Goal: Task Accomplishment & Management: Manage account settings

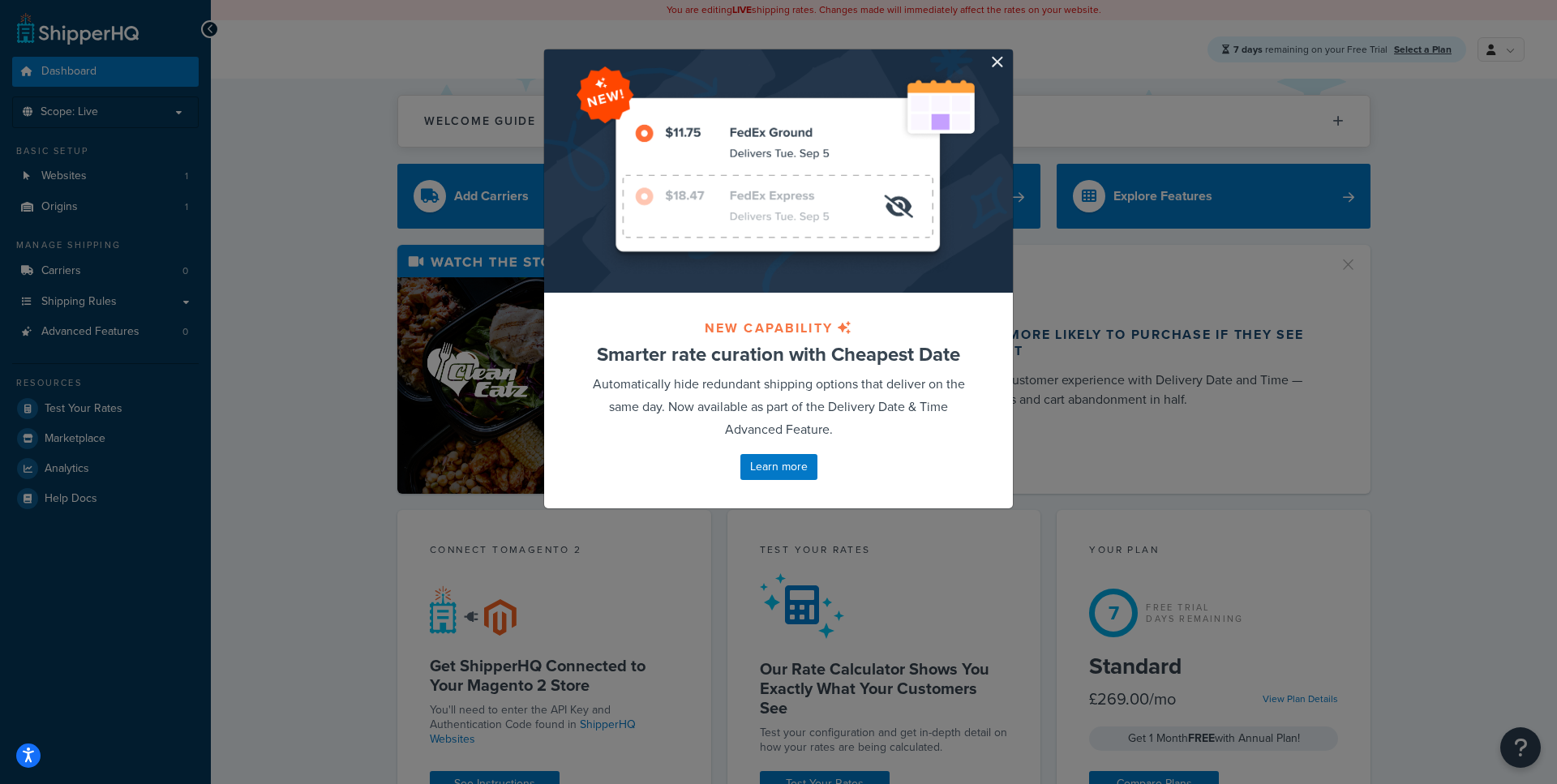
click at [1004, 68] on div at bounding box center [778, 171] width 468 height 243
click at [987, 62] on div at bounding box center [778, 171] width 468 height 243
click at [1009, 54] on button "button" at bounding box center [1011, 51] width 4 height 4
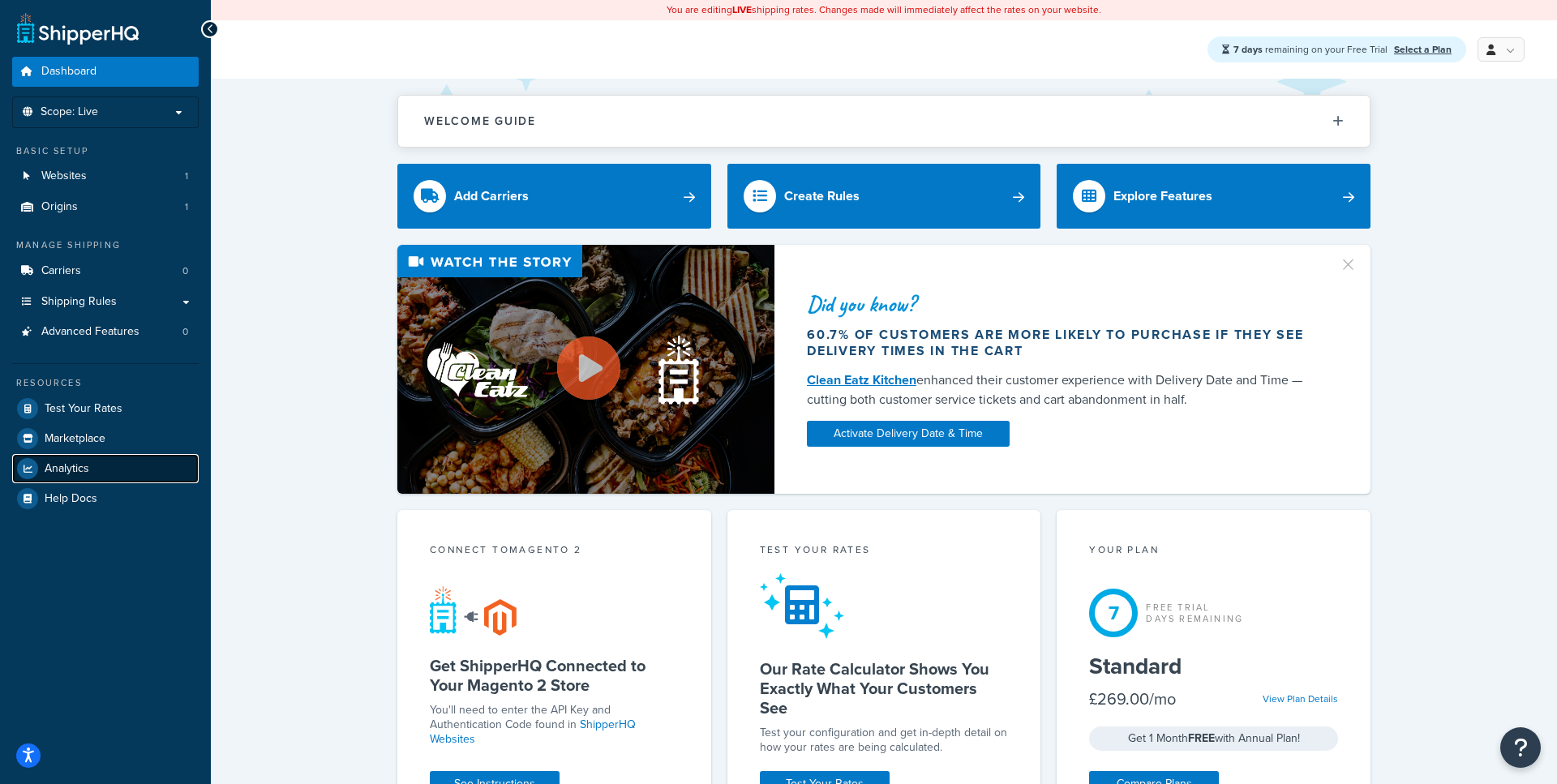
click at [114, 468] on link "Analytics" at bounding box center [105, 468] width 186 height 29
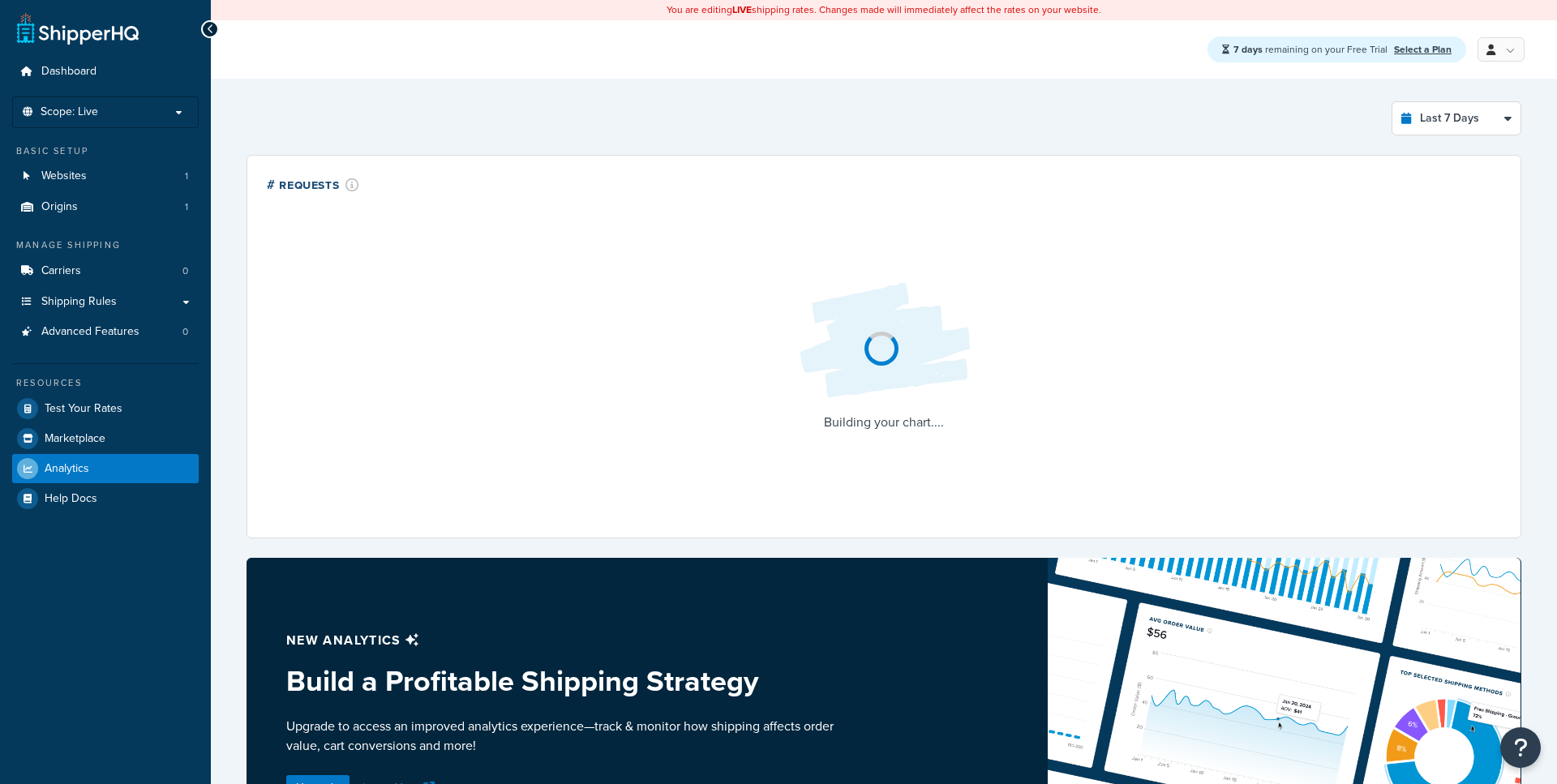
select select "last_7_days"
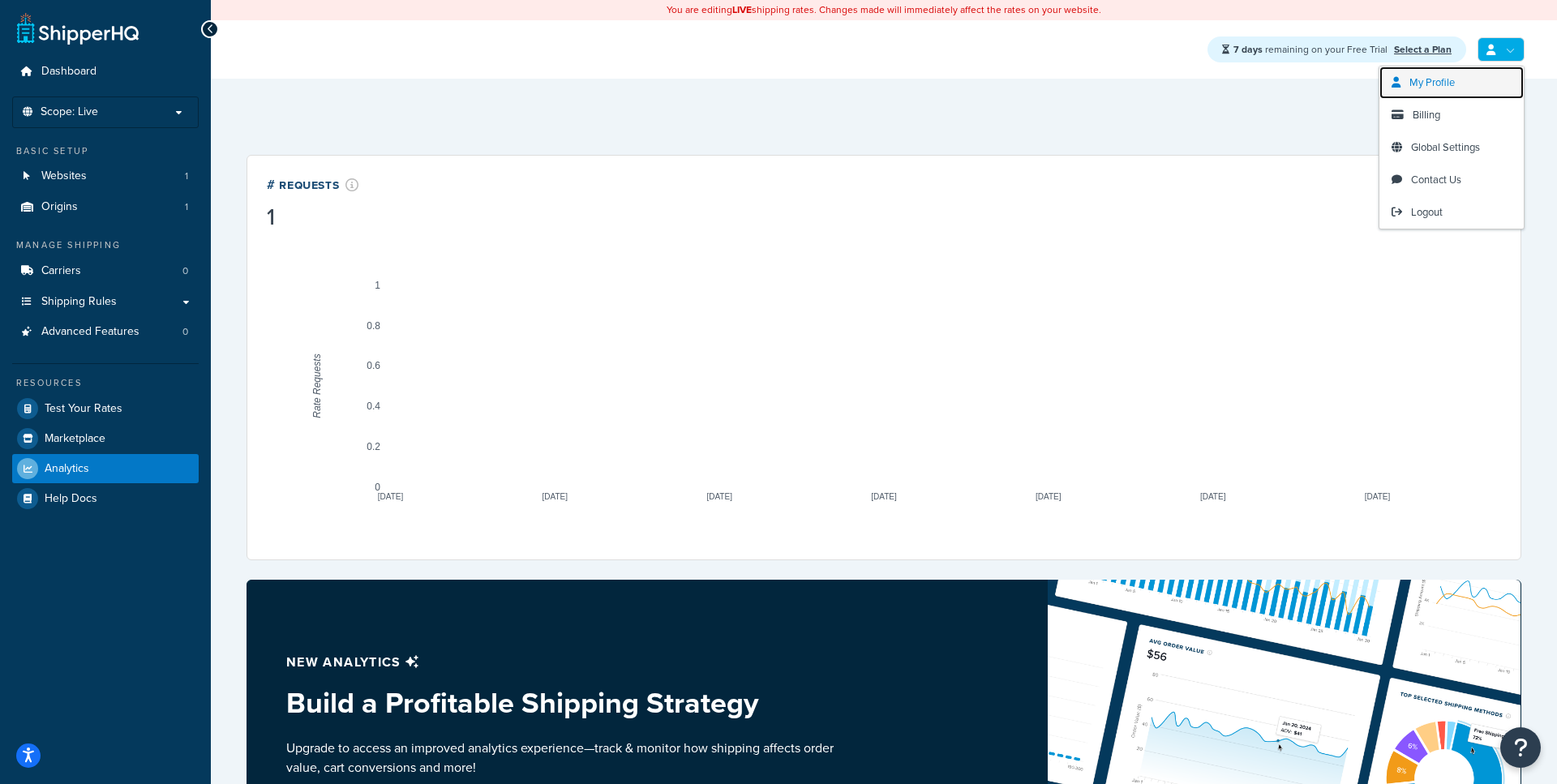
click at [1399, 72] on link "My Profile" at bounding box center [1451, 82] width 144 height 32
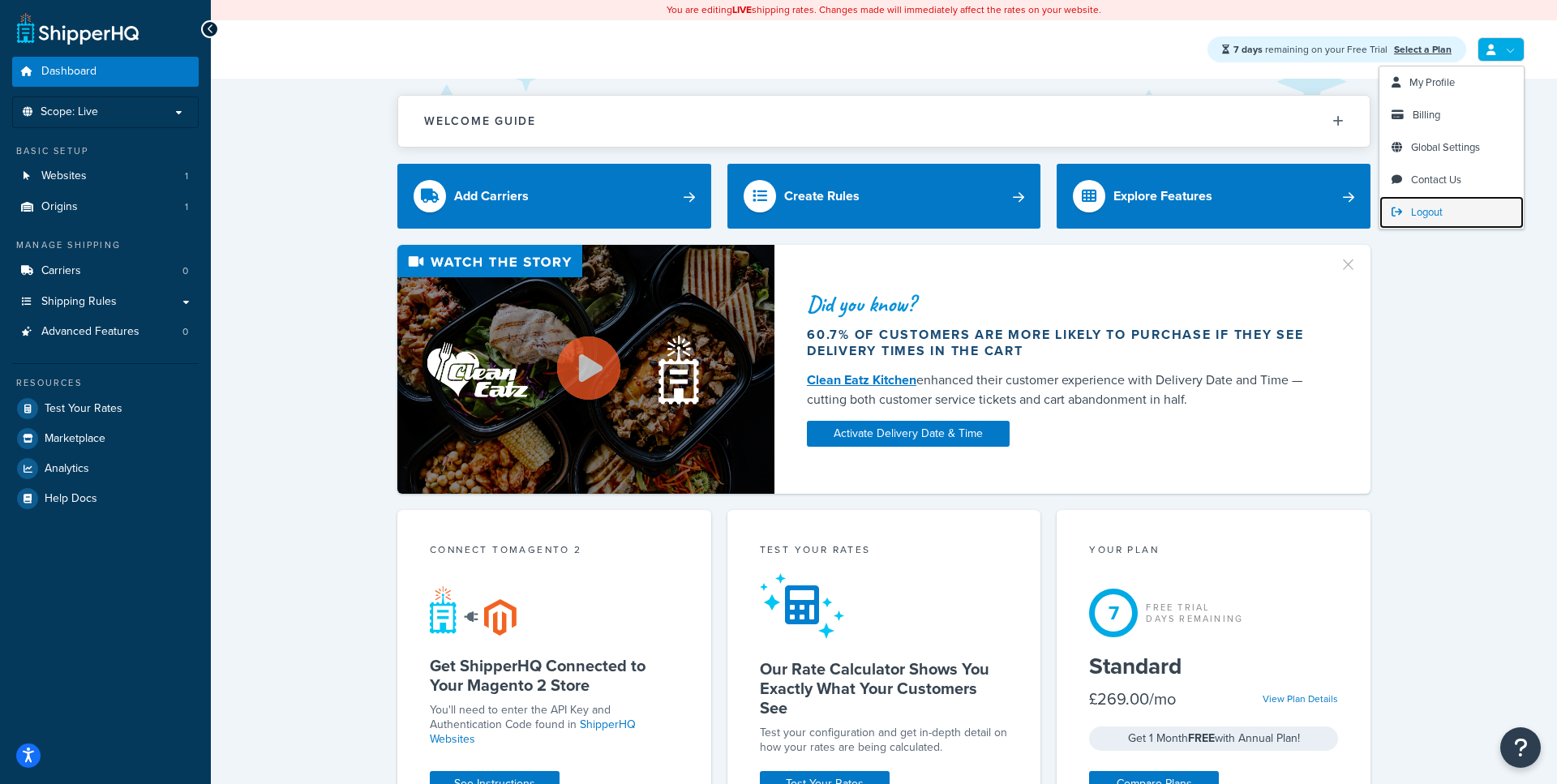
click at [1425, 211] on span "Logout" at bounding box center [1426, 212] width 31 height 16
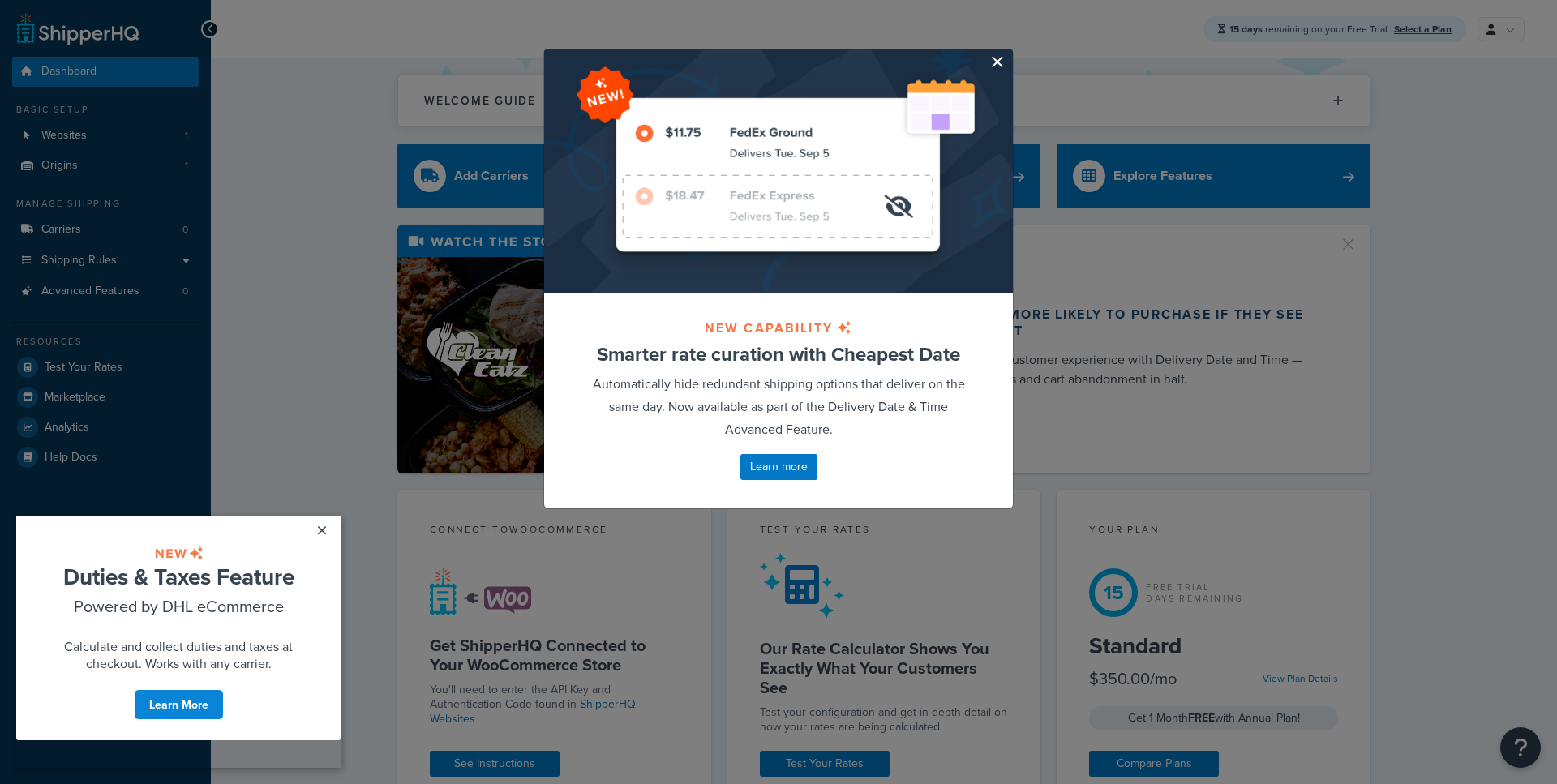
click at [1009, 54] on button "button" at bounding box center [1011, 51] width 4 height 4
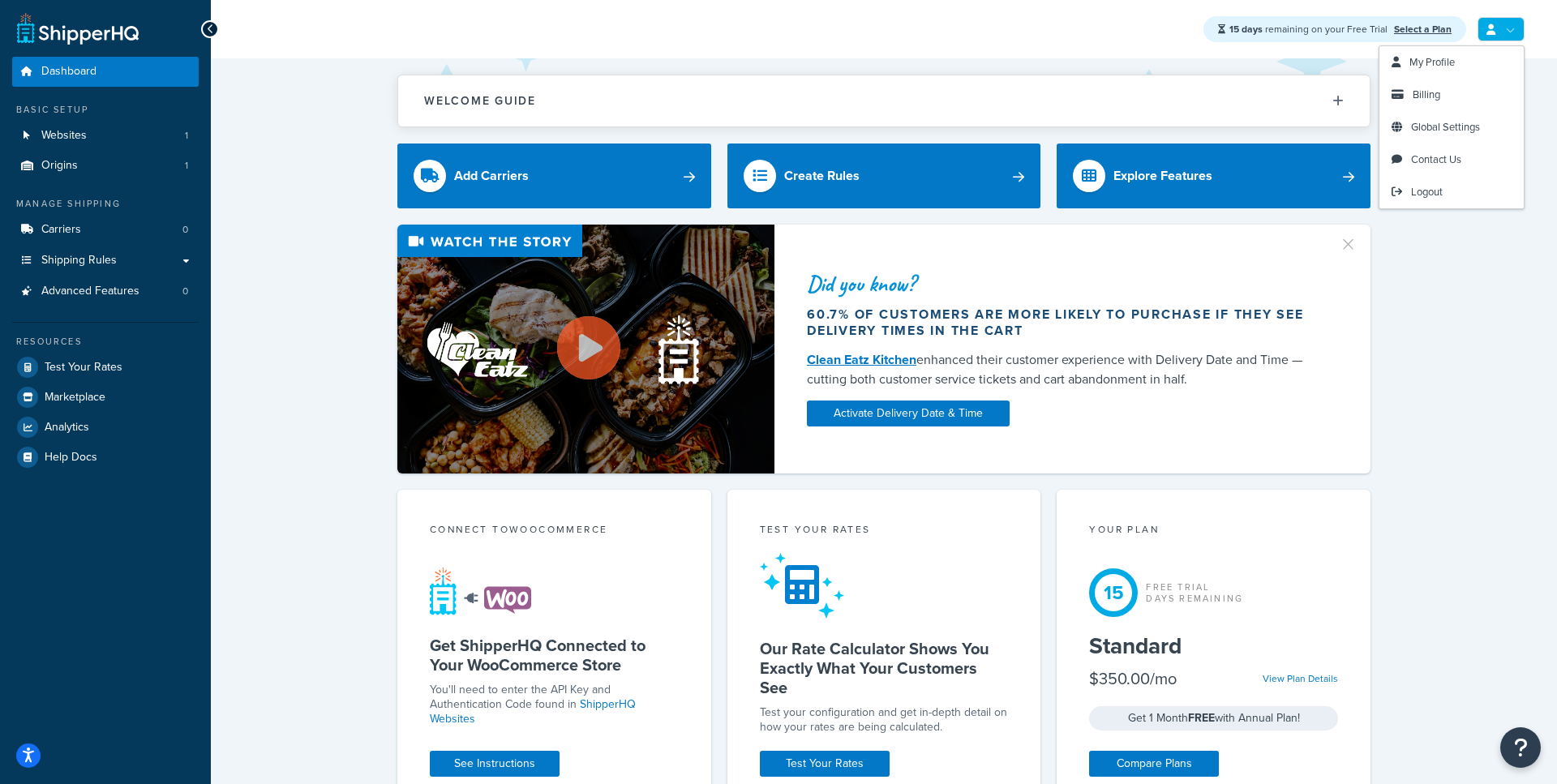
click at [1495, 33] on link at bounding box center [1501, 29] width 47 height 24
click at [1437, 62] on span "My Profile" at bounding box center [1432, 62] width 45 height 16
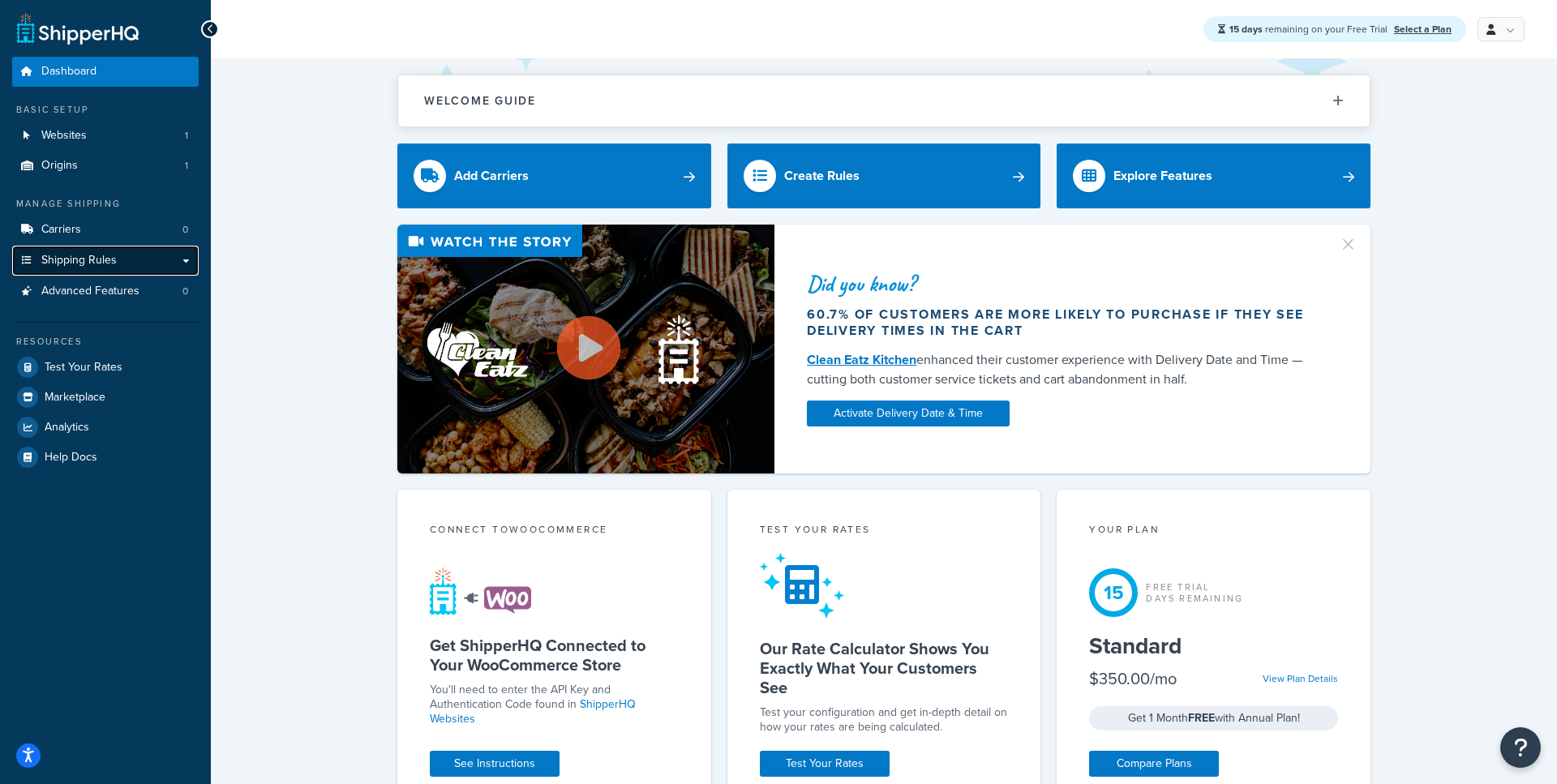
click at [178, 258] on link "Shipping Rules" at bounding box center [105, 260] width 186 height 30
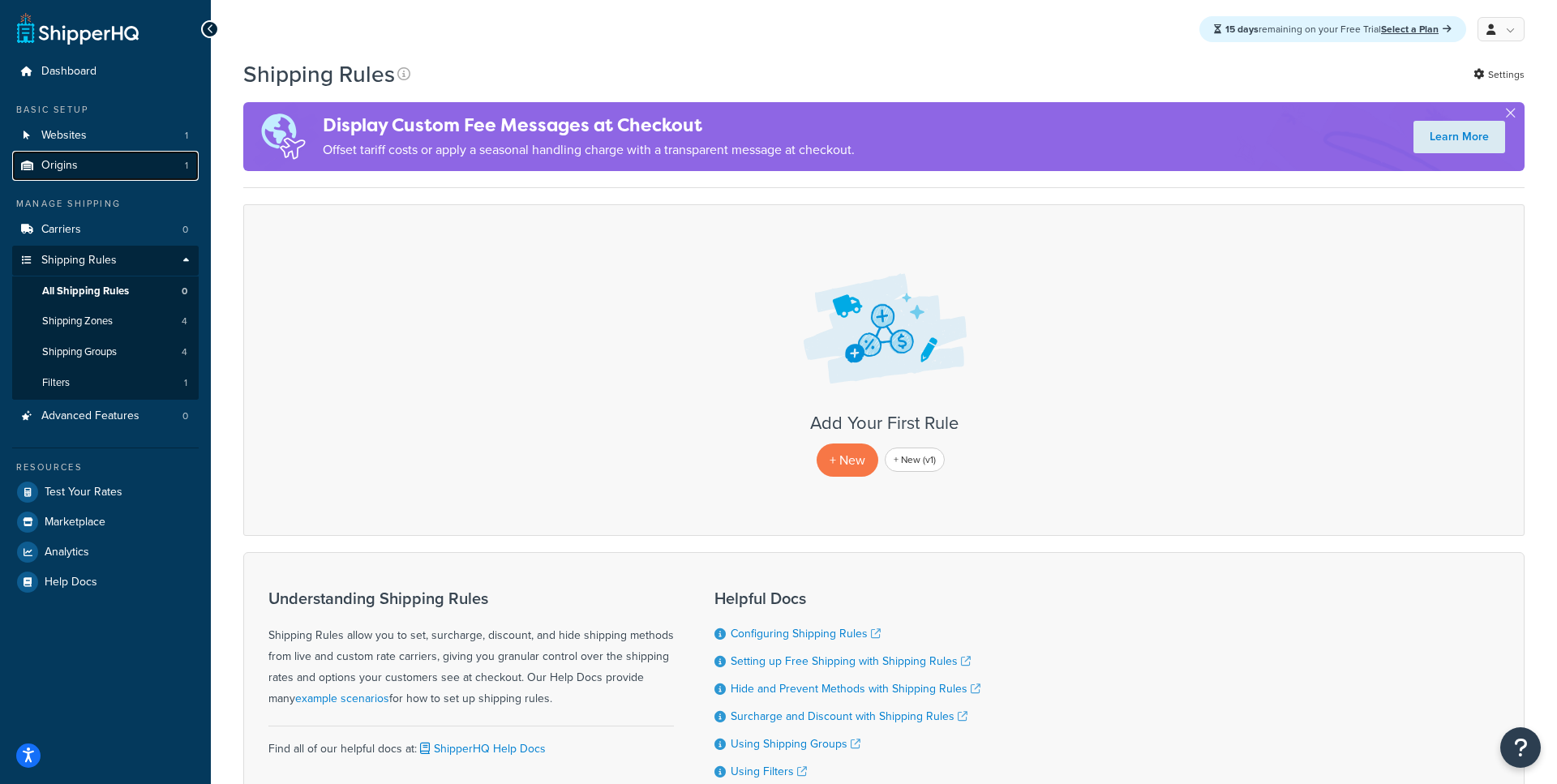
click at [152, 165] on link "Origins 1" at bounding box center [105, 166] width 186 height 30
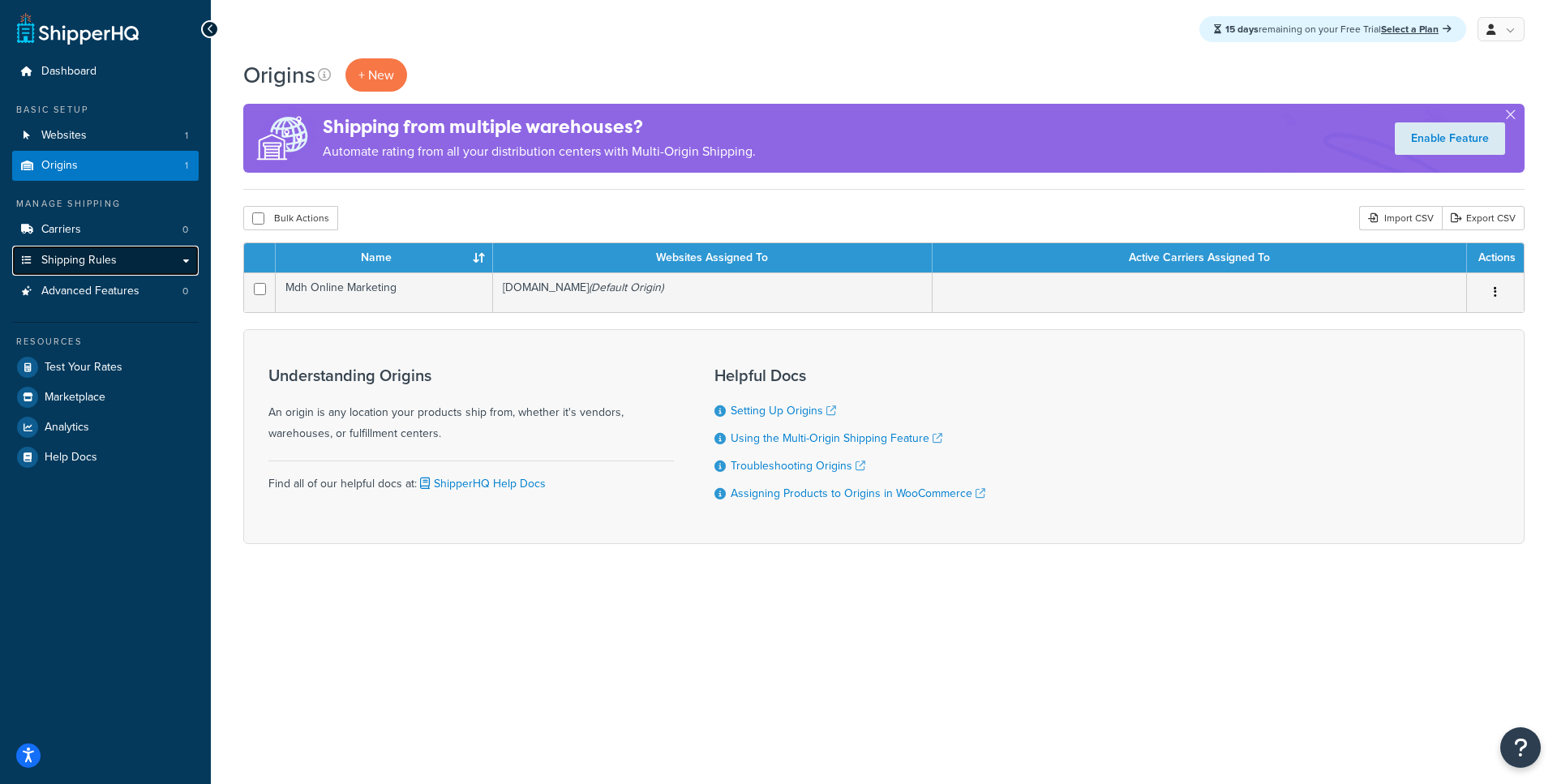
click at [189, 268] on link "Shipping Rules" at bounding box center [105, 260] width 186 height 30
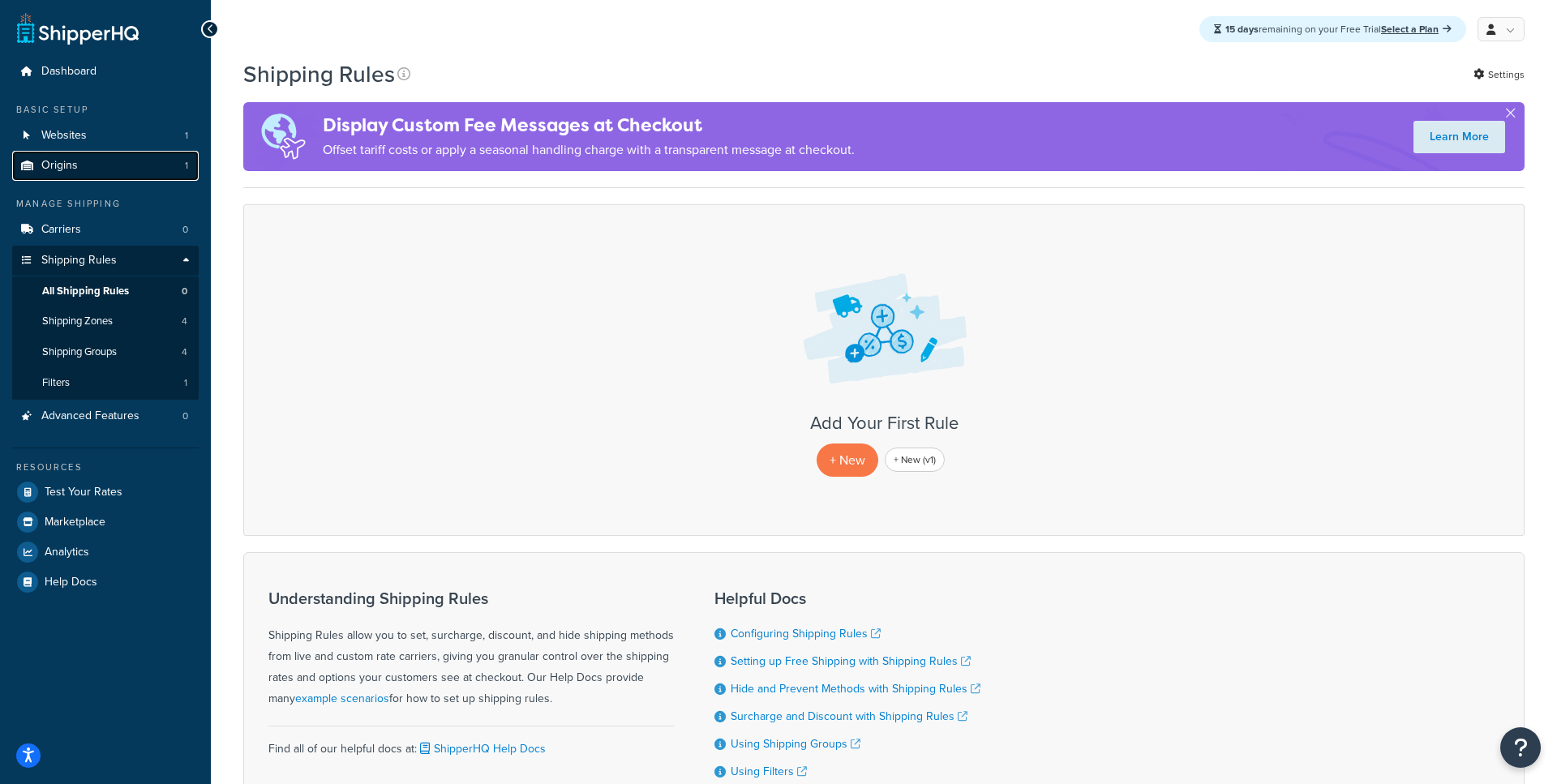
click at [149, 170] on link "Origins 1" at bounding box center [105, 166] width 186 height 30
